Goal: Check status: Check status

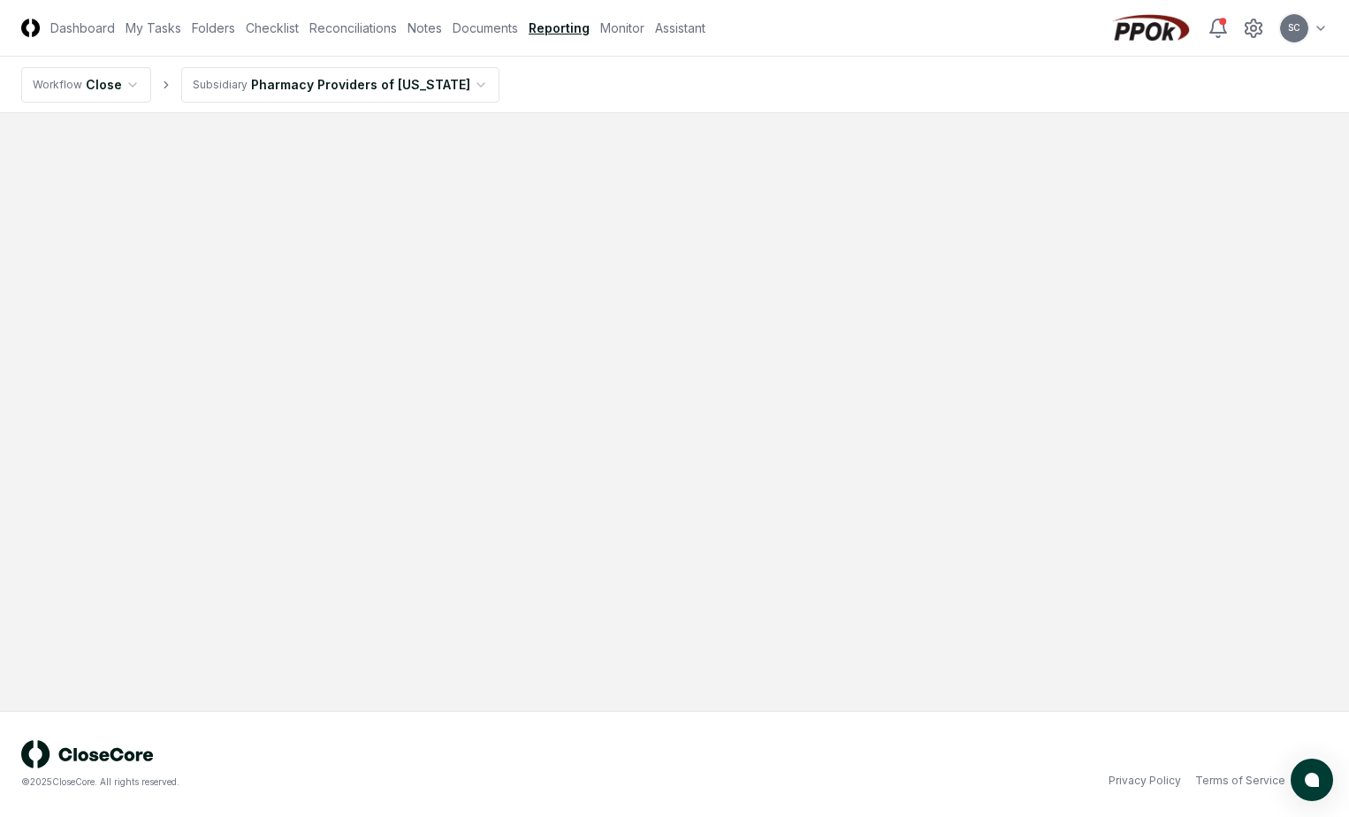
click at [554, 19] on link "Reporting" at bounding box center [559, 28] width 61 height 19
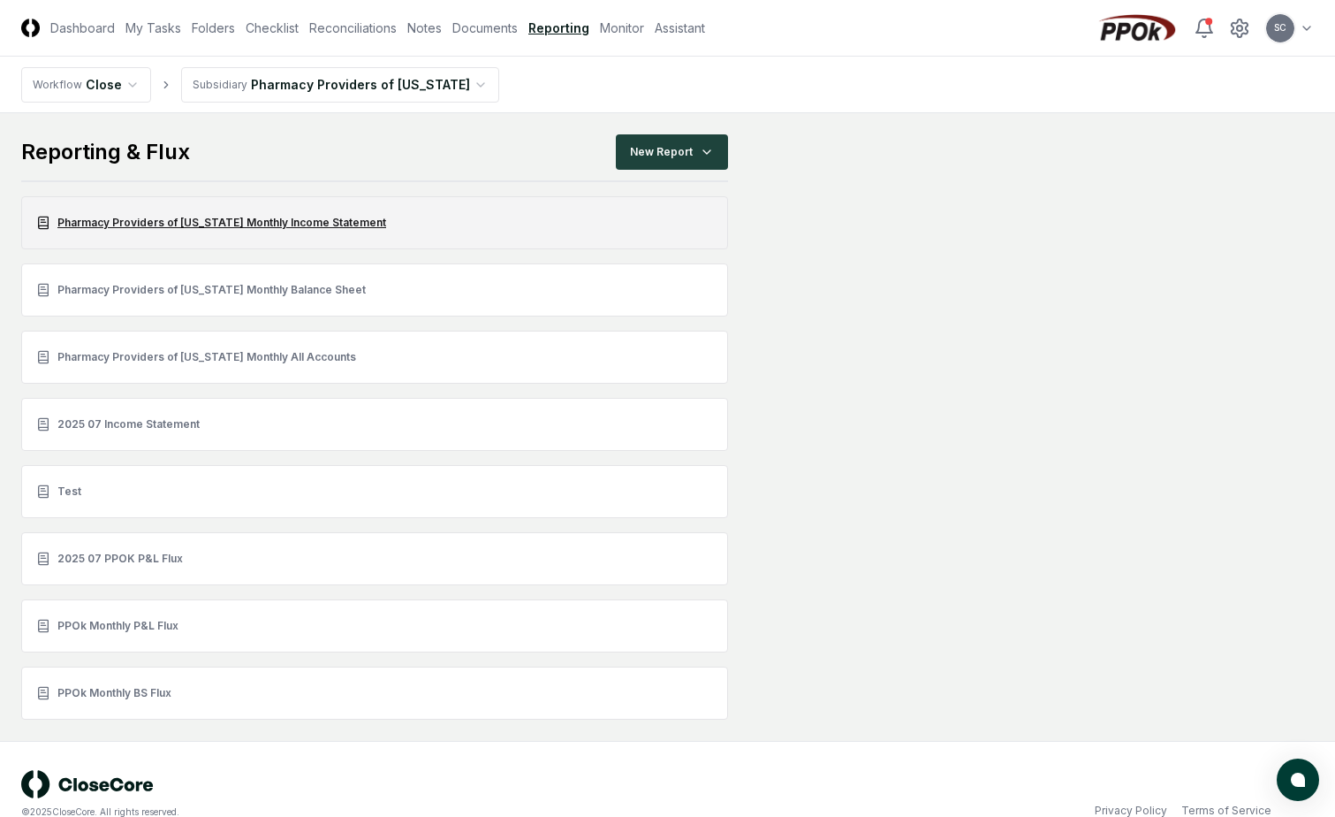
click at [141, 216] on link "Pharmacy Providers of [US_STATE] Monthly Income Statement" at bounding box center [374, 222] width 707 height 53
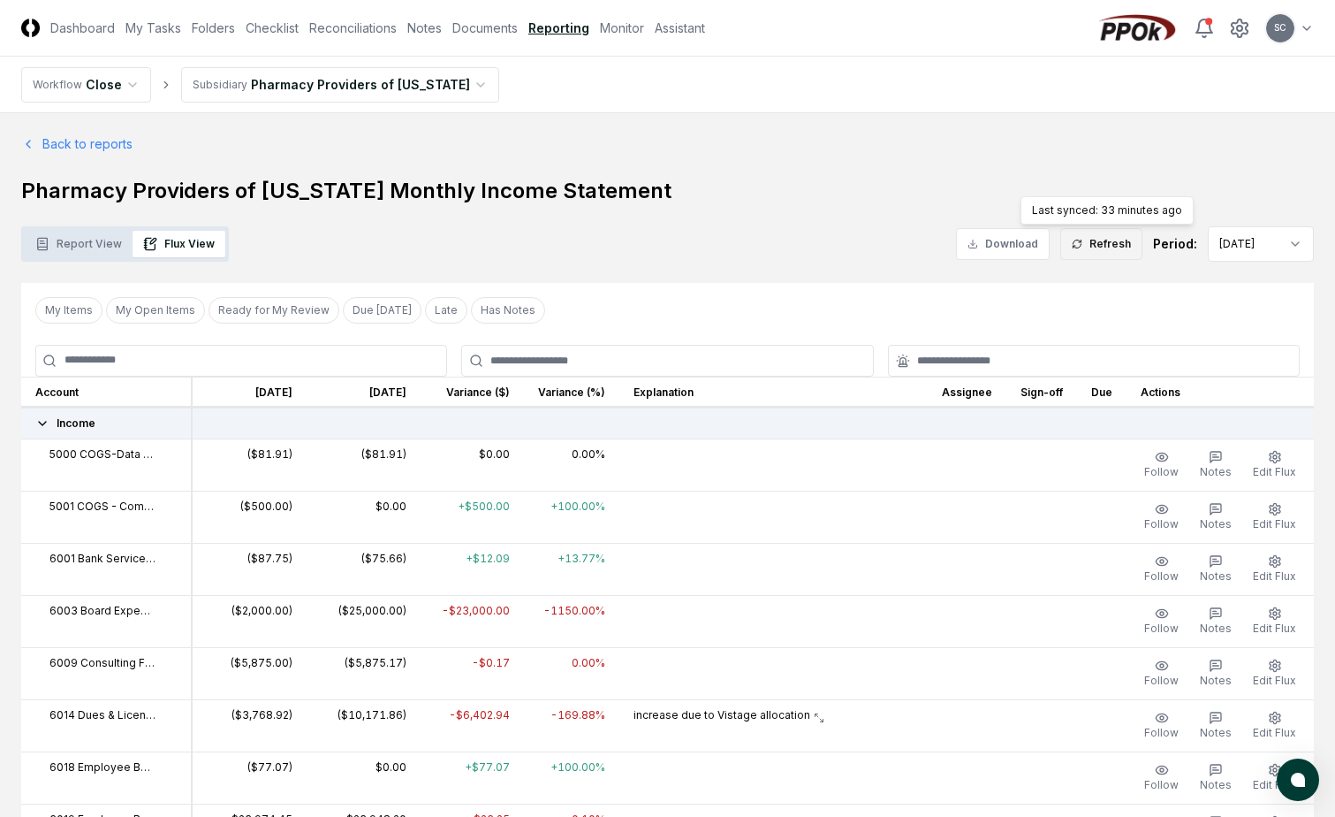
click at [1104, 233] on button "Refresh" at bounding box center [1102, 244] width 82 height 32
click at [558, 27] on link "Reporting" at bounding box center [559, 28] width 61 height 19
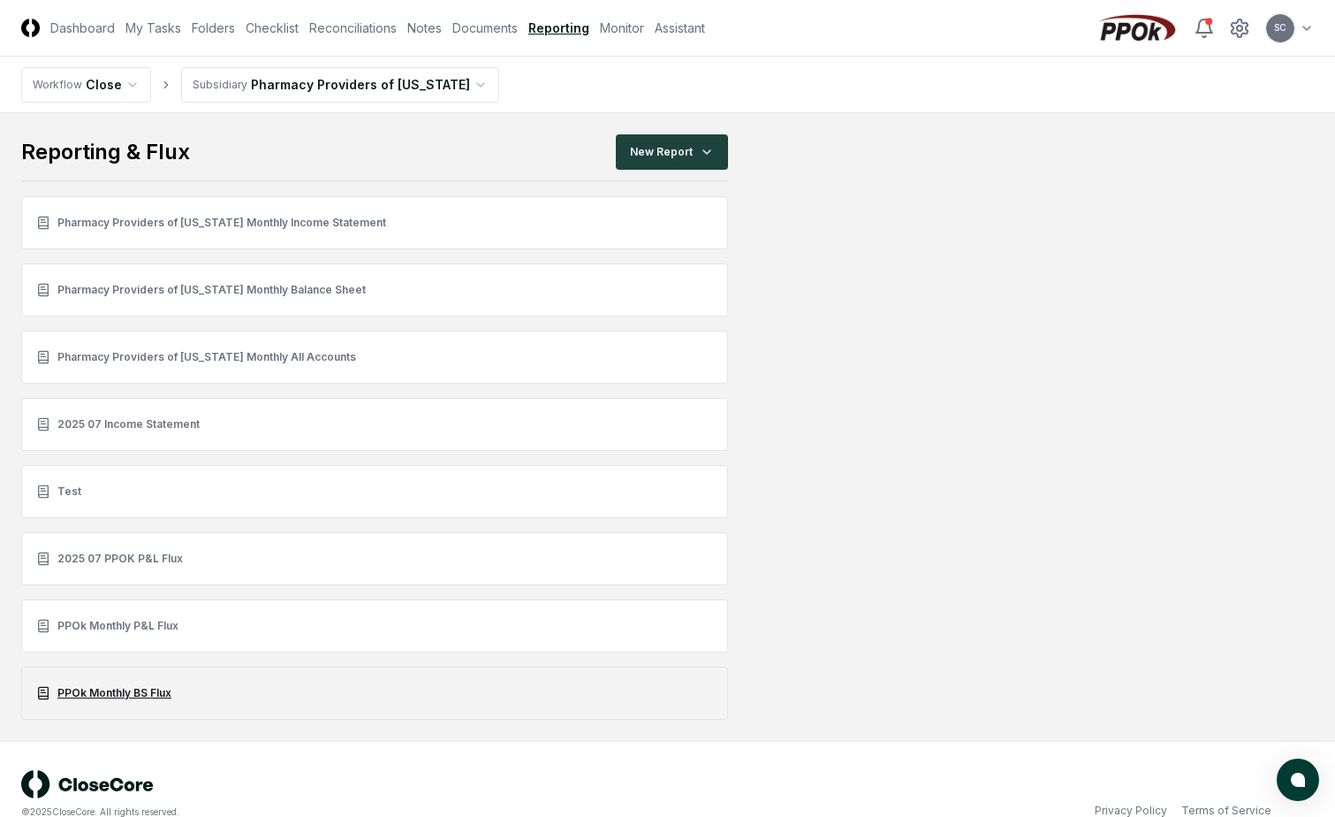
click at [74, 692] on link "PPOk Monthly BS Flux" at bounding box center [374, 692] width 707 height 53
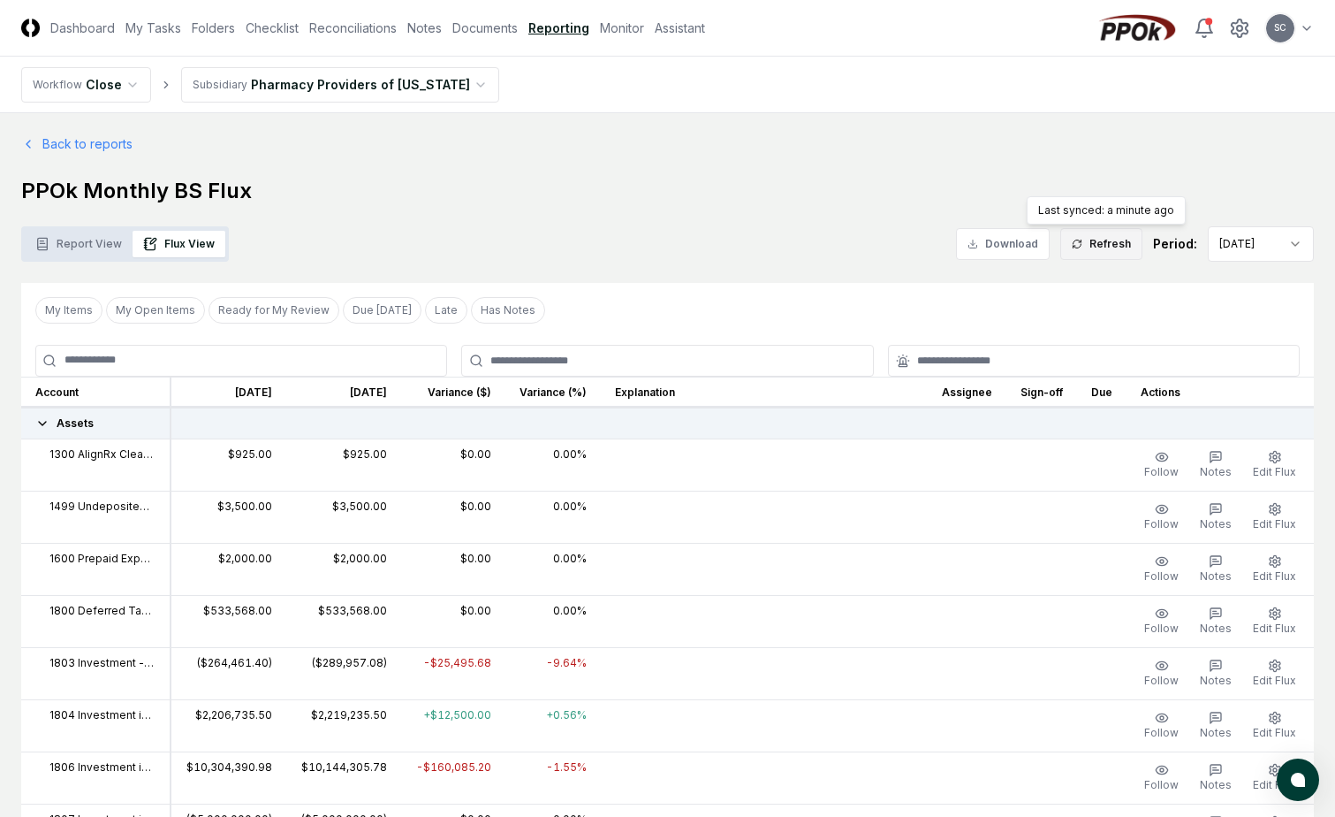
click at [1115, 243] on button "Refresh" at bounding box center [1102, 244] width 82 height 32
drag, startPoint x: 87, startPoint y: 246, endPoint x: 153, endPoint y: 243, distance: 66.3
click at [87, 246] on button "Report View" at bounding box center [79, 244] width 108 height 27
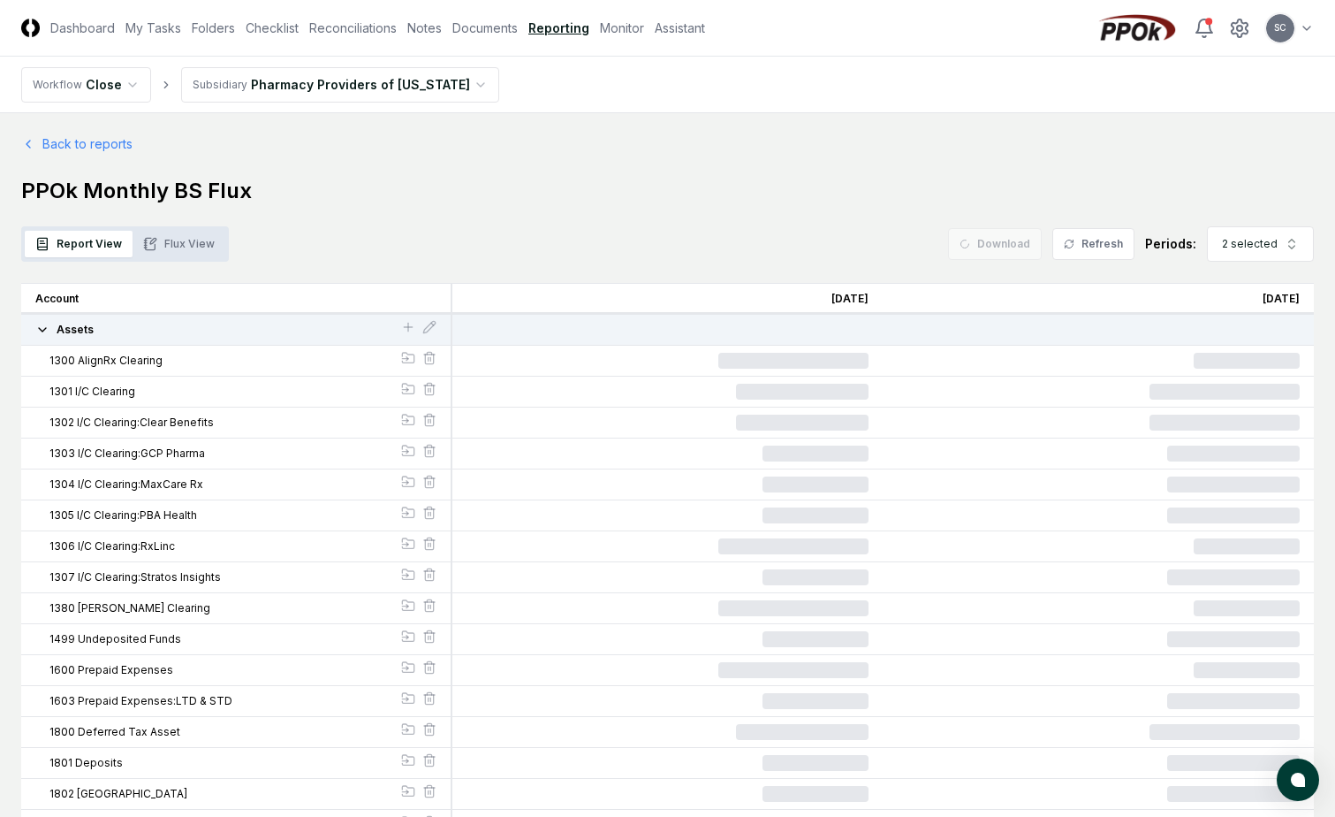
click at [162, 231] on button "Flux View" at bounding box center [179, 244] width 93 height 27
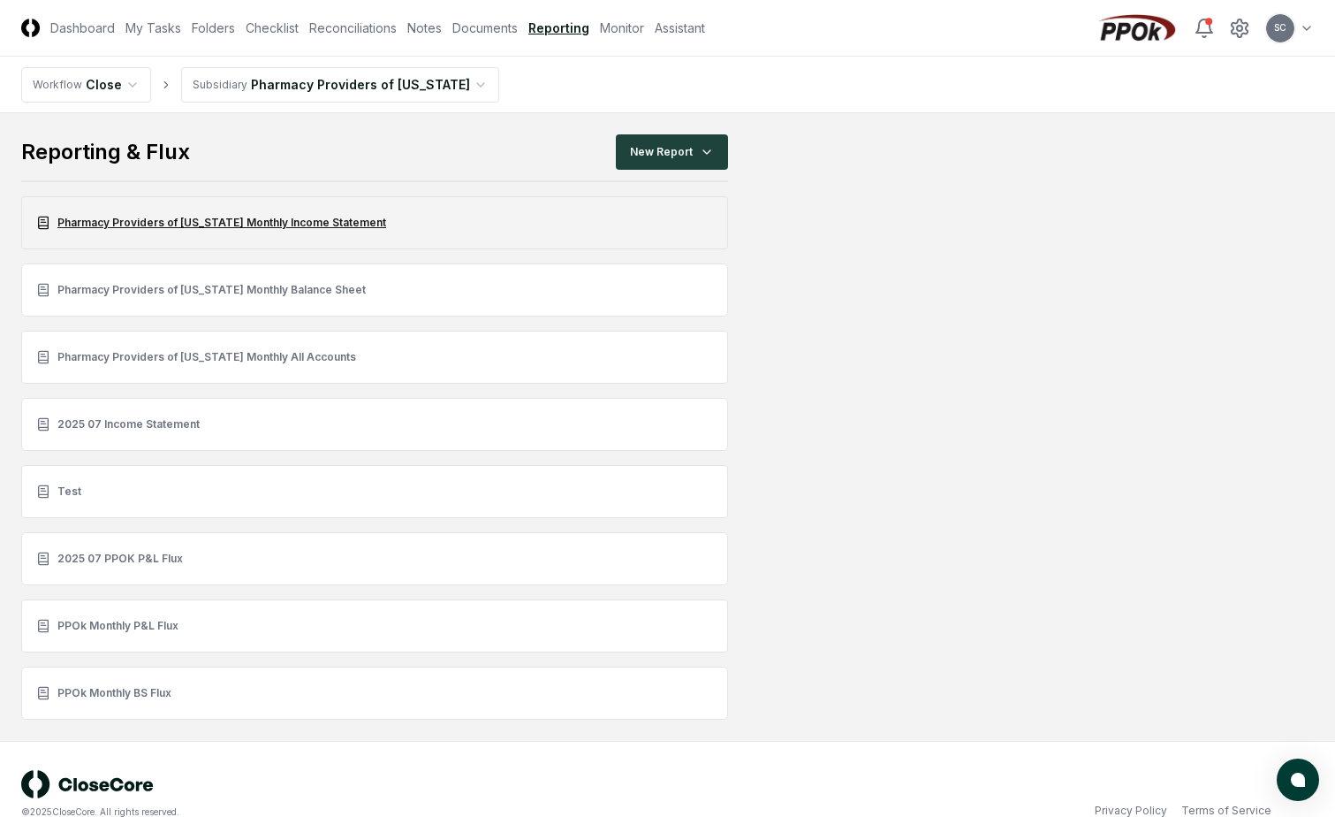
click at [132, 224] on link "Pharmacy Providers of [US_STATE] Monthly Income Statement" at bounding box center [374, 222] width 707 height 53
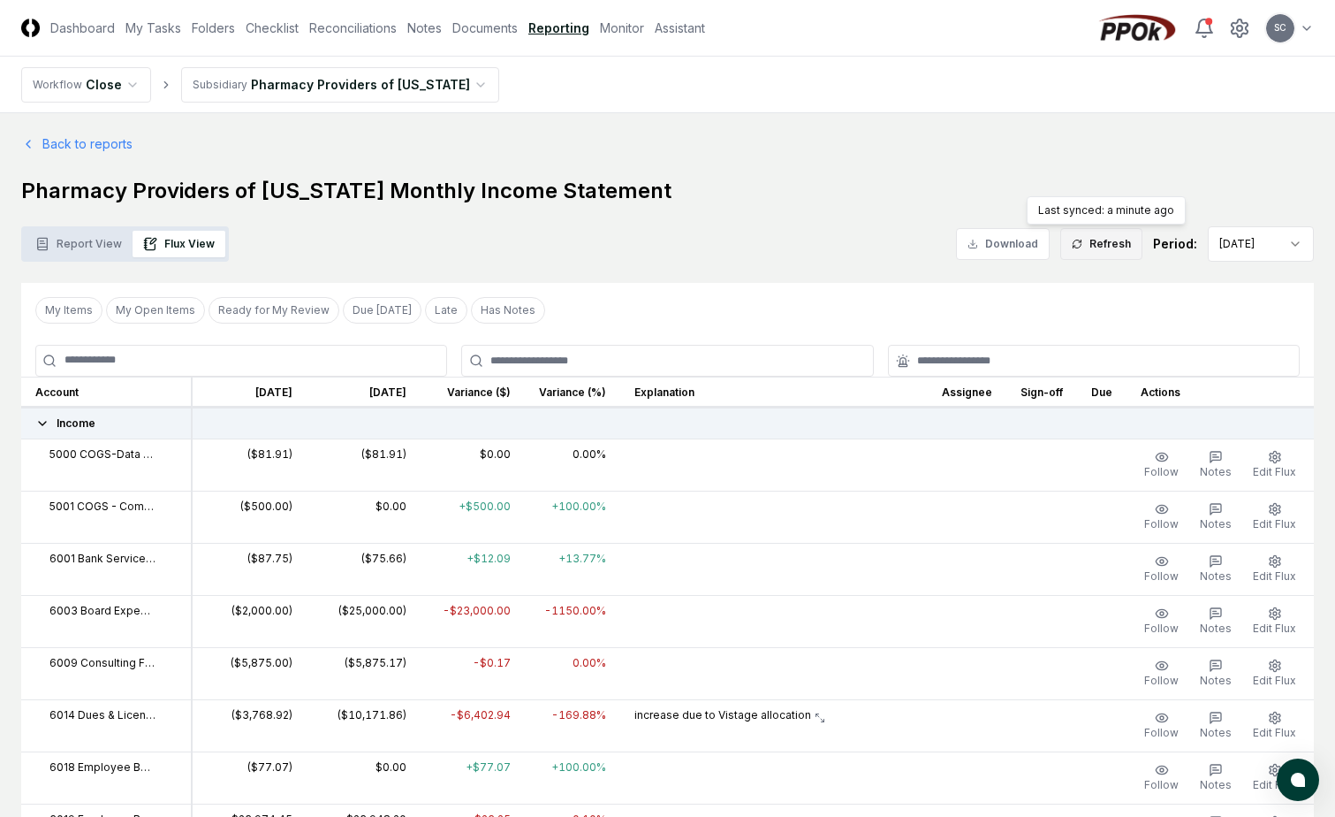
click at [1092, 247] on button "Refresh" at bounding box center [1102, 244] width 82 height 32
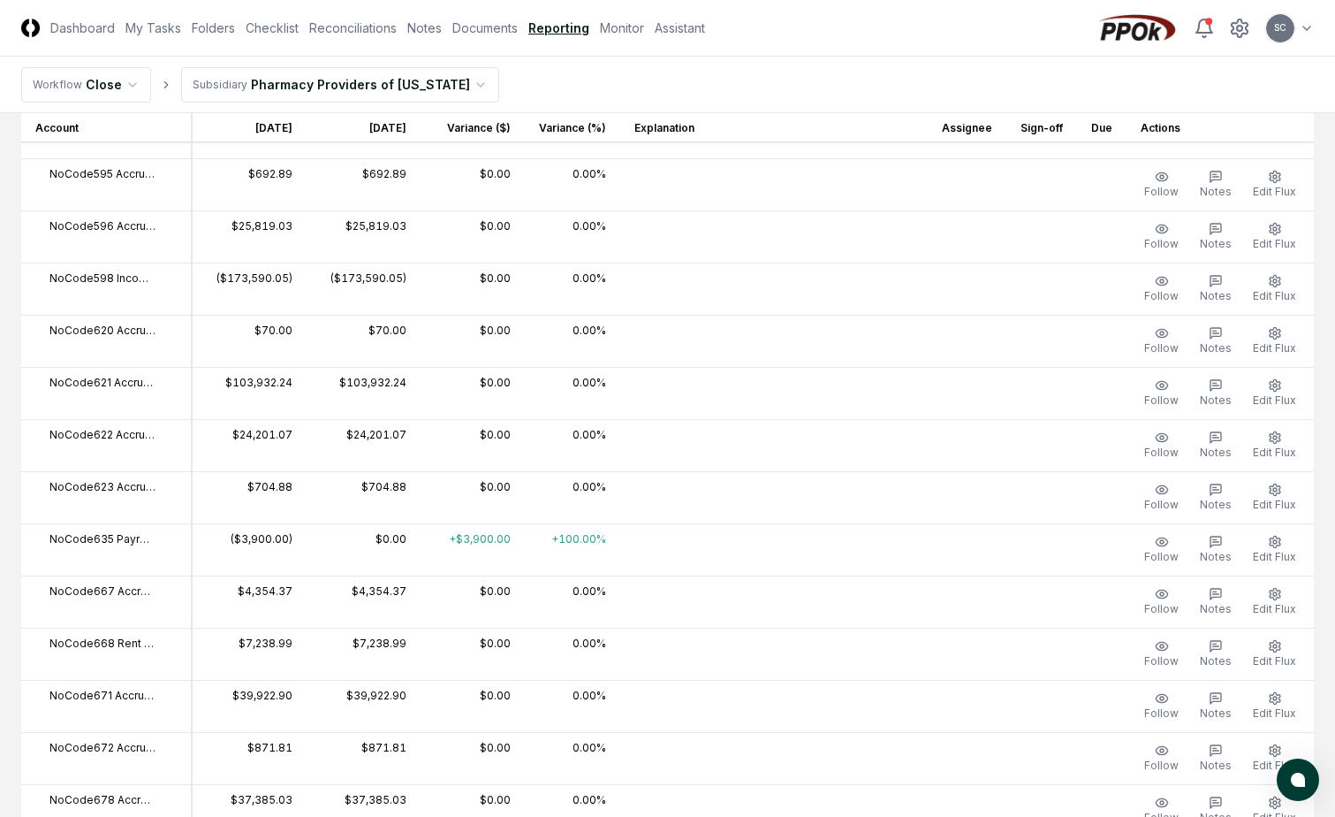
scroll to position [5377, 0]
